Goal: Check status: Check status

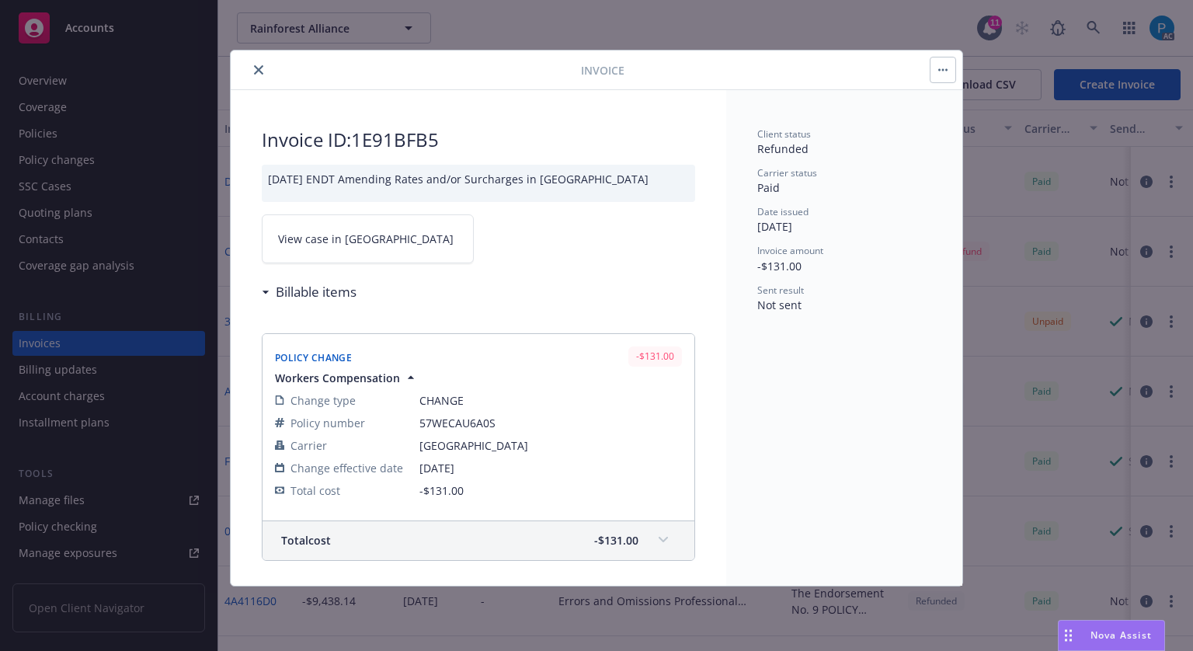
click at [261, 68] on icon "close" at bounding box center [258, 69] width 9 height 9
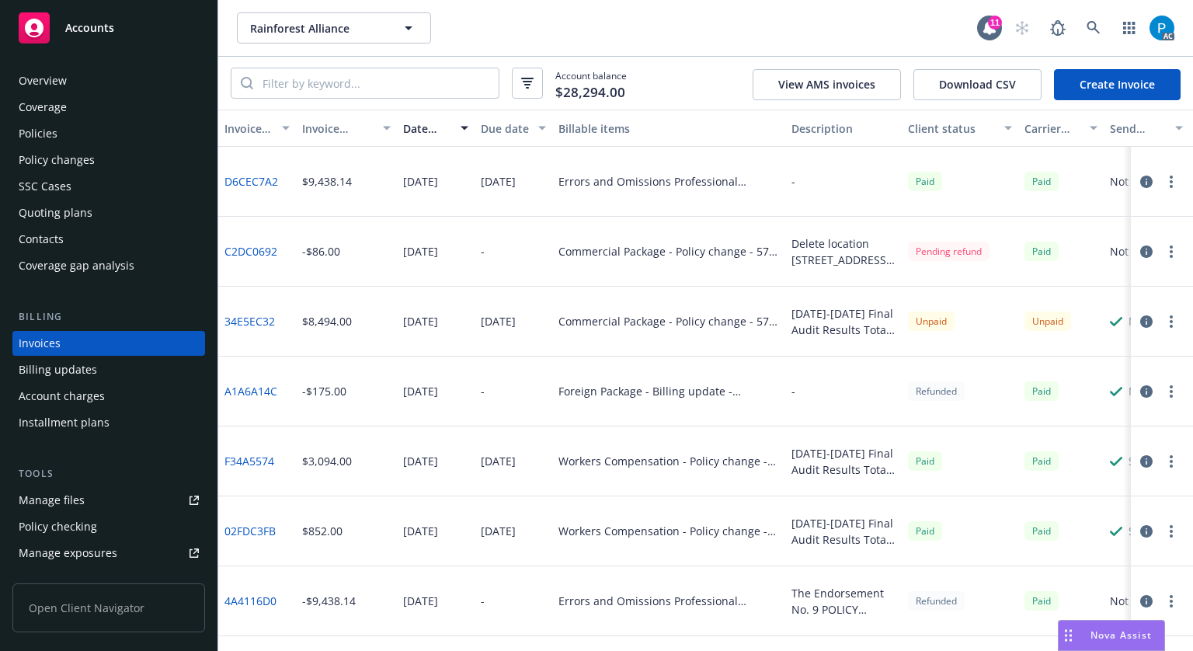
click at [102, 33] on span "Accounts" at bounding box center [89, 28] width 49 height 12
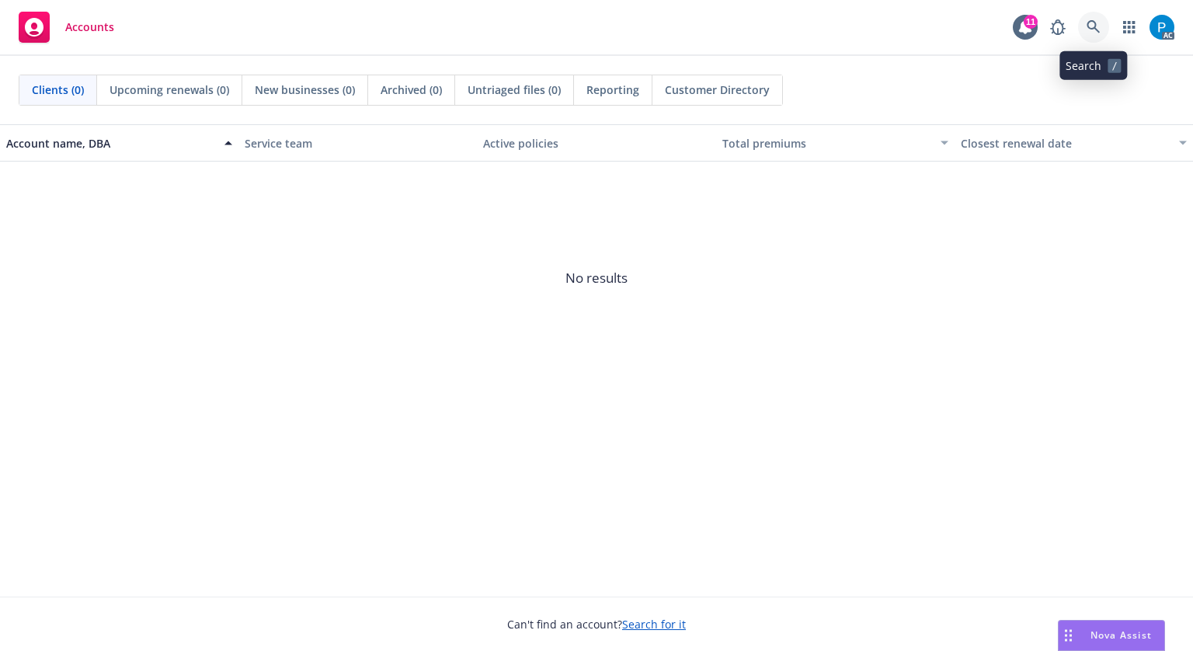
click at [1099, 18] on link at bounding box center [1093, 27] width 31 height 31
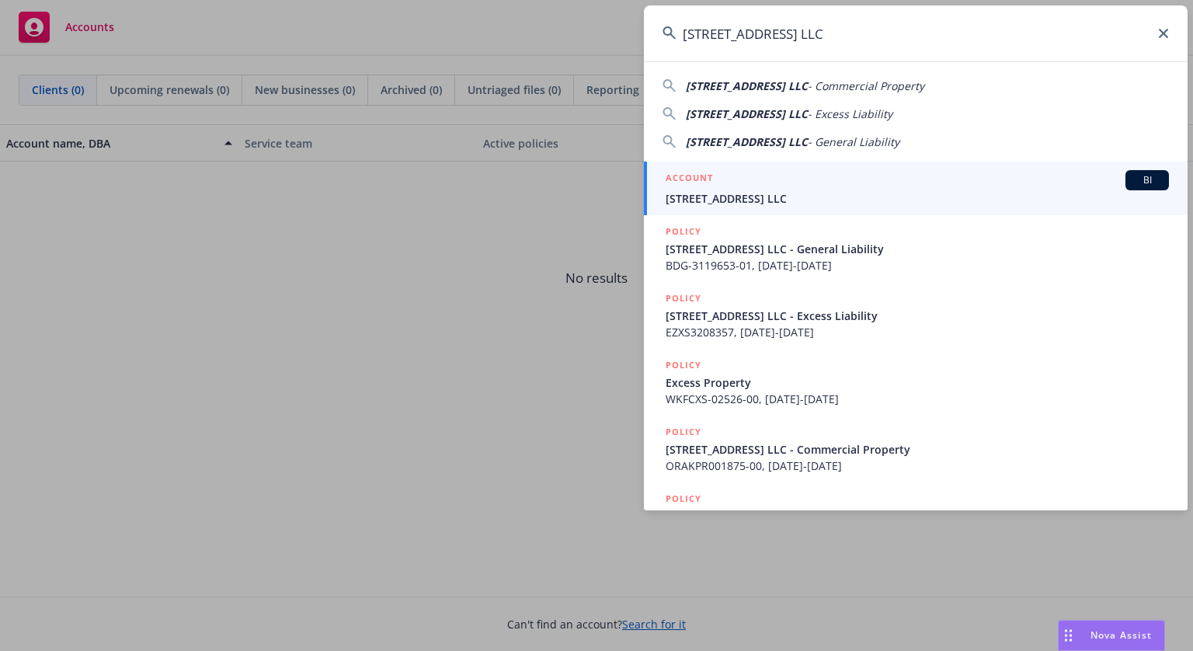
type input "[STREET_ADDRESS] LLC"
click at [797, 190] on span "[STREET_ADDRESS] LLC" at bounding box center [916, 198] width 503 height 16
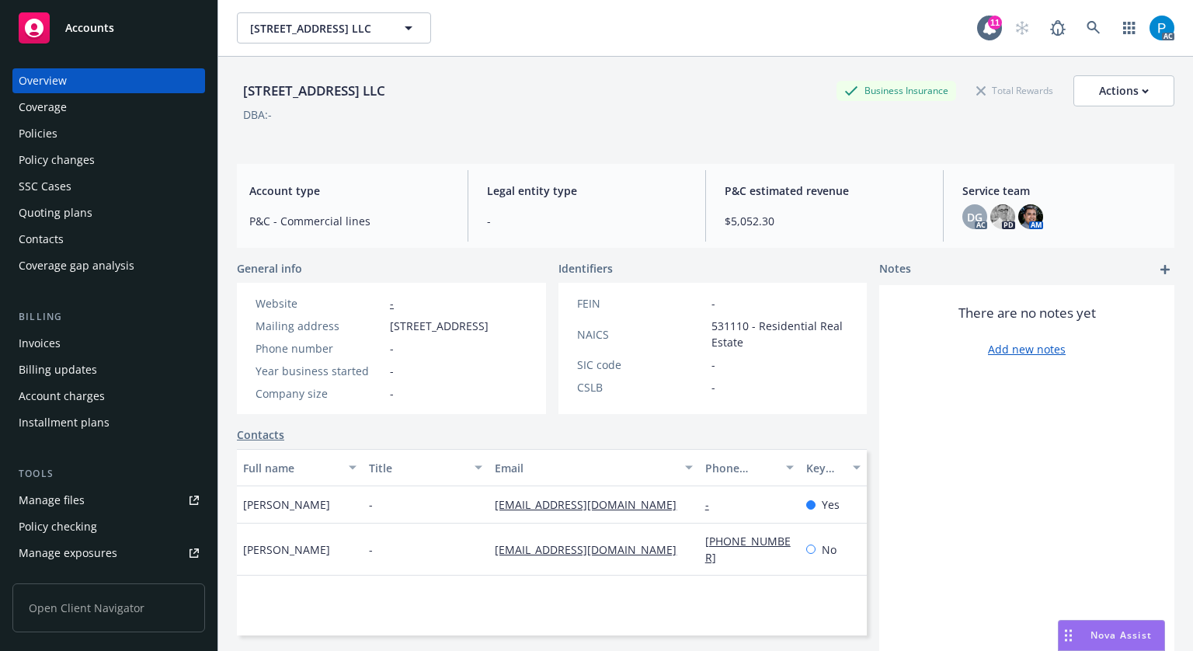
click at [25, 350] on div "Invoices" at bounding box center [40, 343] width 42 height 25
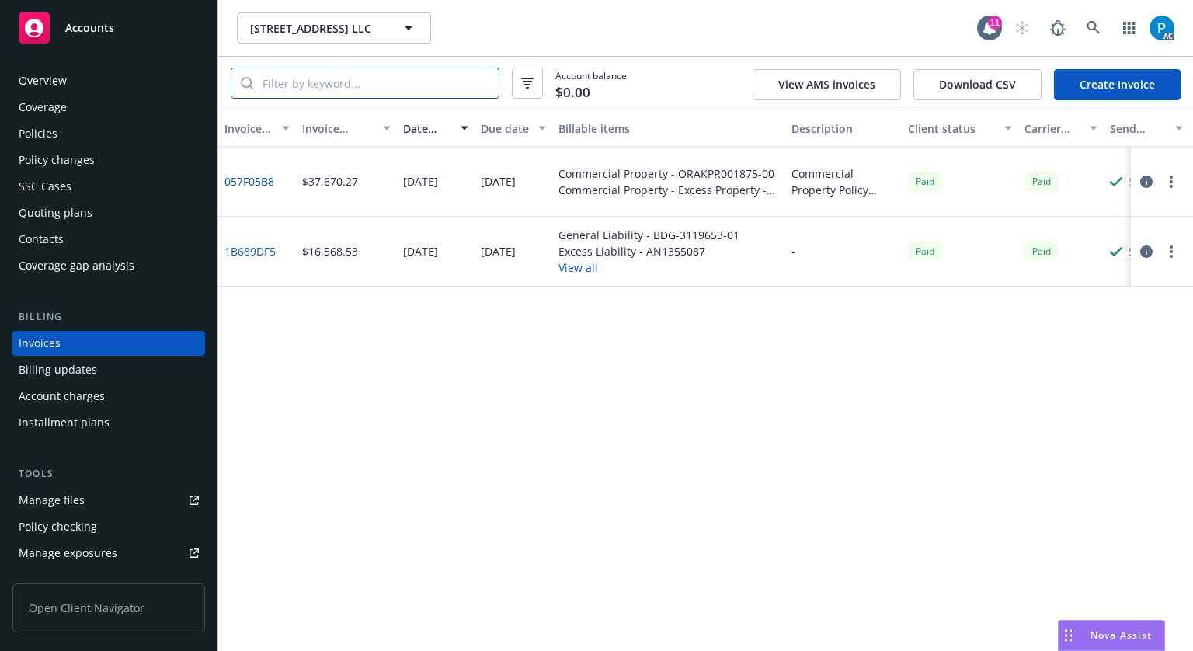
click at [324, 76] on input "search" at bounding box center [375, 83] width 245 height 30
paste input "057F05B8"
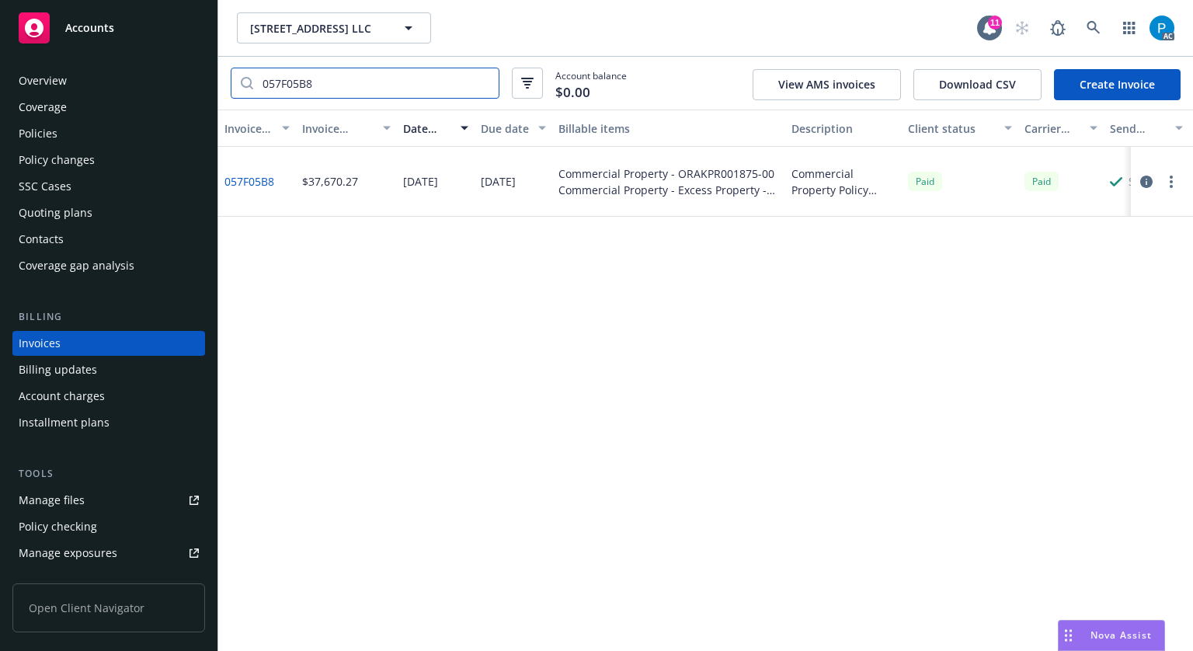
type input "057F05B8"
